Goal: Transaction & Acquisition: Purchase product/service

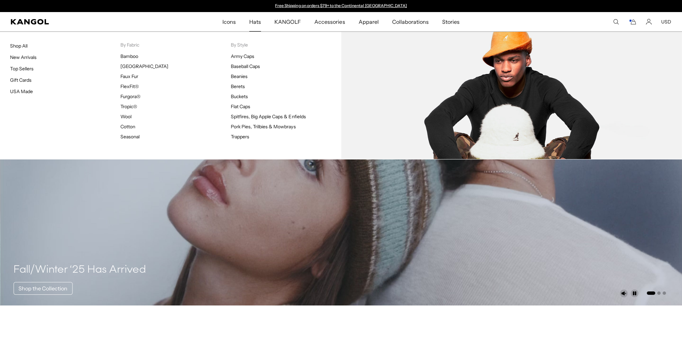
scroll to position [0, 138]
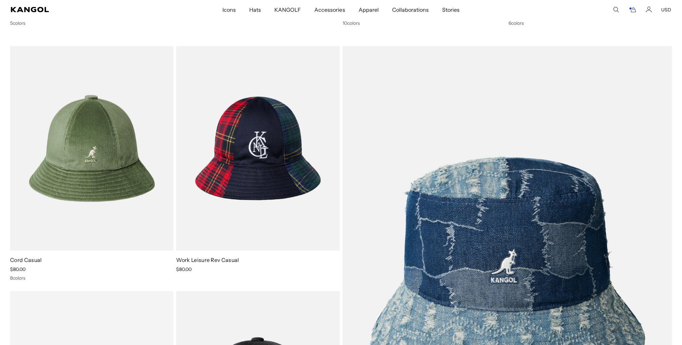
scroll to position [2045, 0]
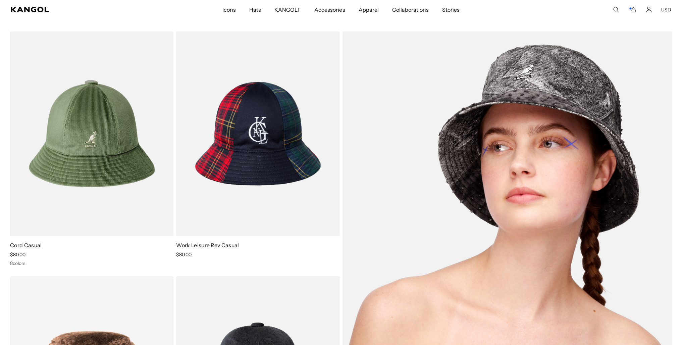
click at [434, 219] on img at bounding box center [507, 257] width 330 height 450
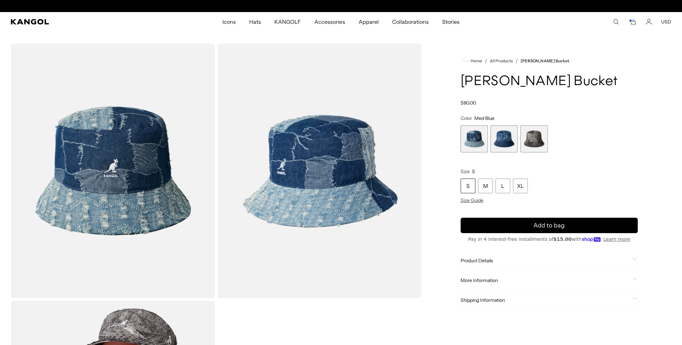
scroll to position [0, 138]
